Goal: Find contact information: Find contact information

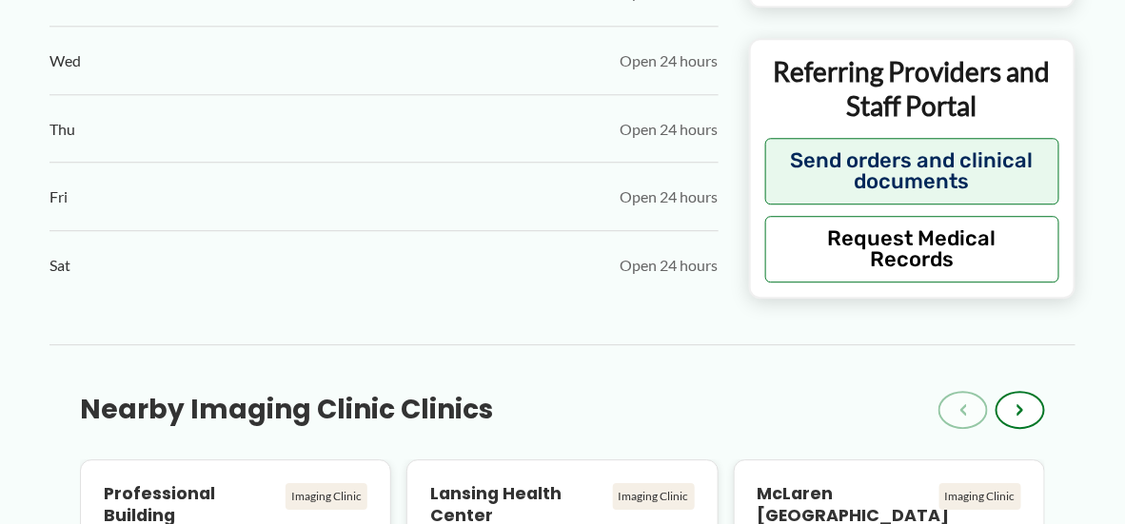
scroll to position [1338, 0]
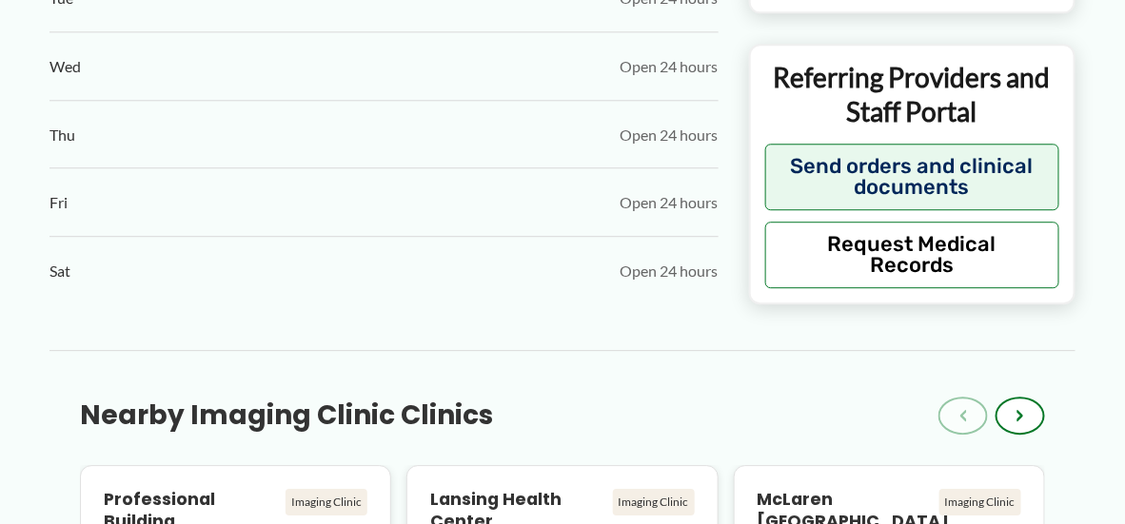
click at [1104, 363] on div "← Back to Map Lansing Radiology | University of Michigan Health-Sparrow ★ ★ ★ ★…" at bounding box center [562, 392] width 1087 height 3222
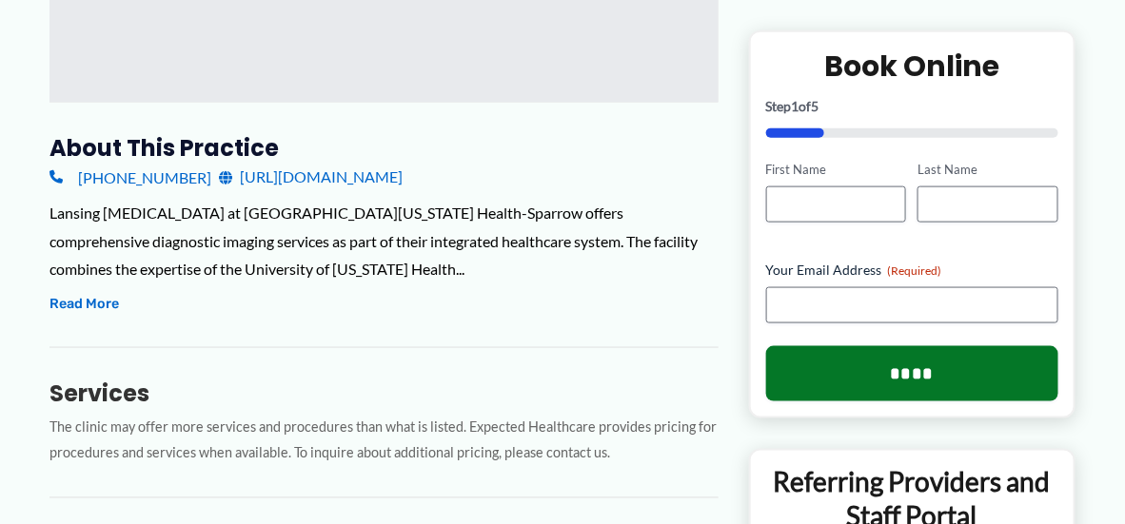
scroll to position [583, 0]
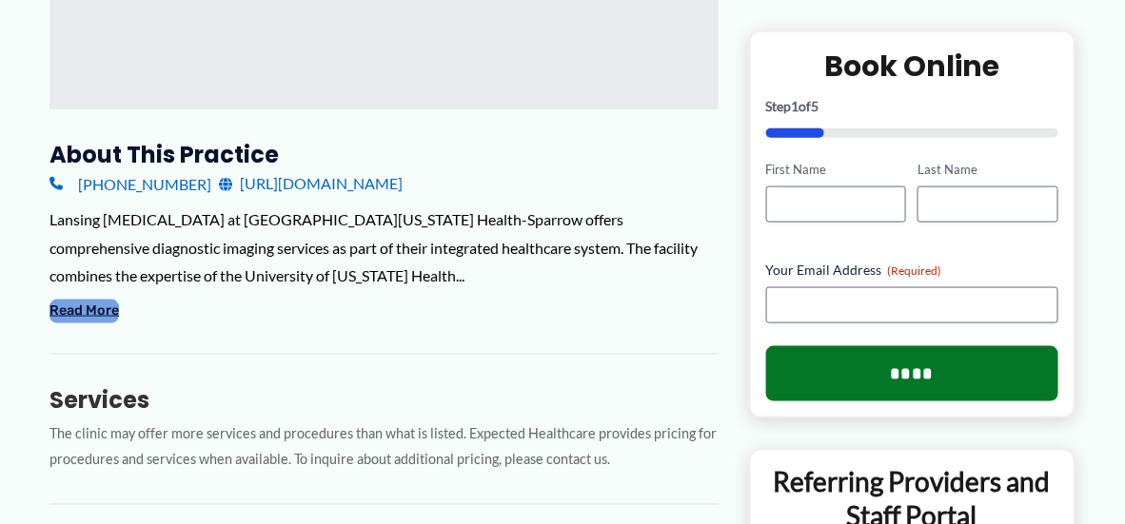
click at [94, 306] on button "Read More" at bounding box center [83, 311] width 69 height 23
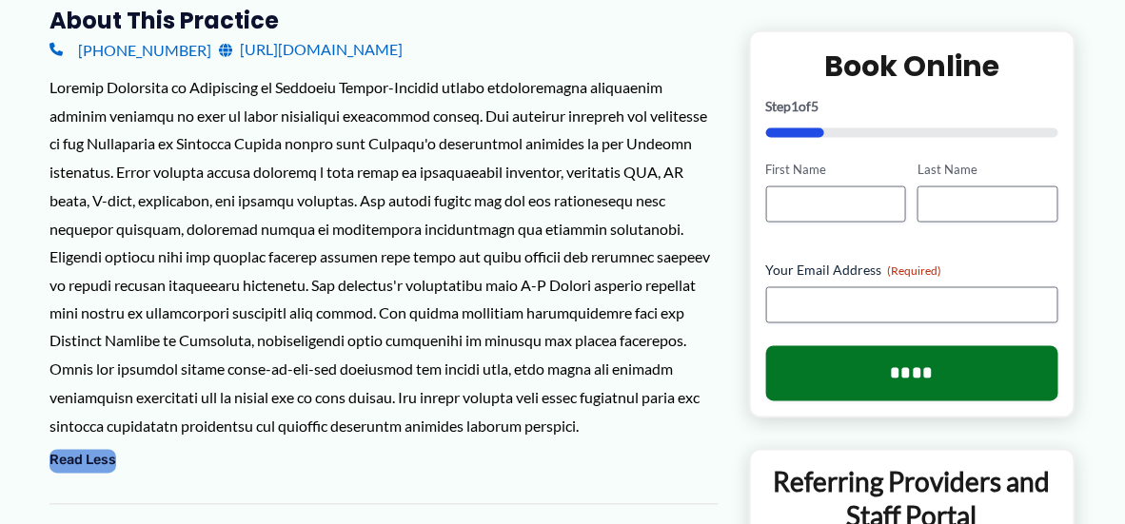
scroll to position [720, 0]
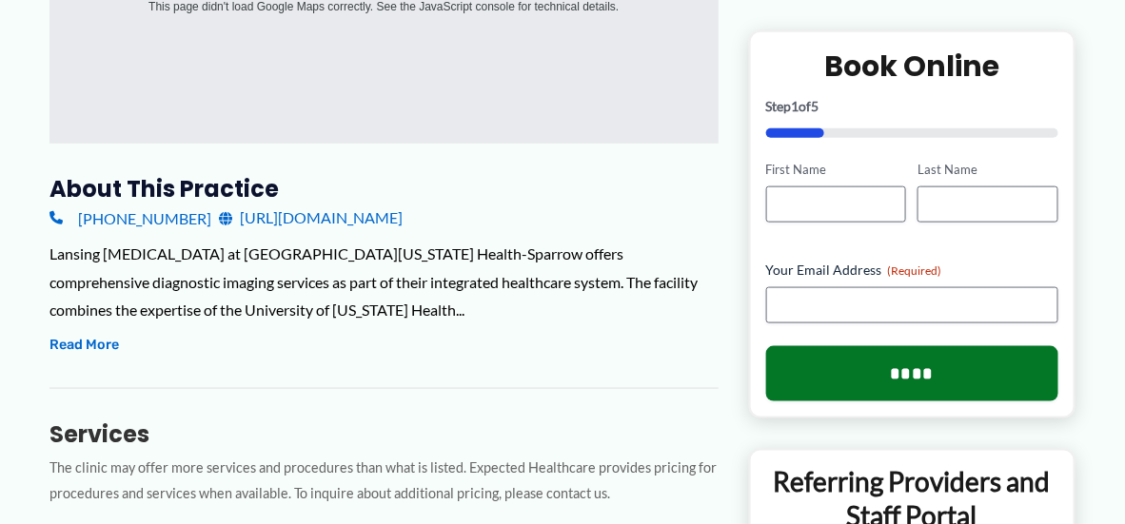
scroll to position [547, 0]
click at [403, 215] on link "[URL][DOMAIN_NAME]" at bounding box center [311, 219] width 184 height 29
